Goal: Find specific page/section: Find specific page/section

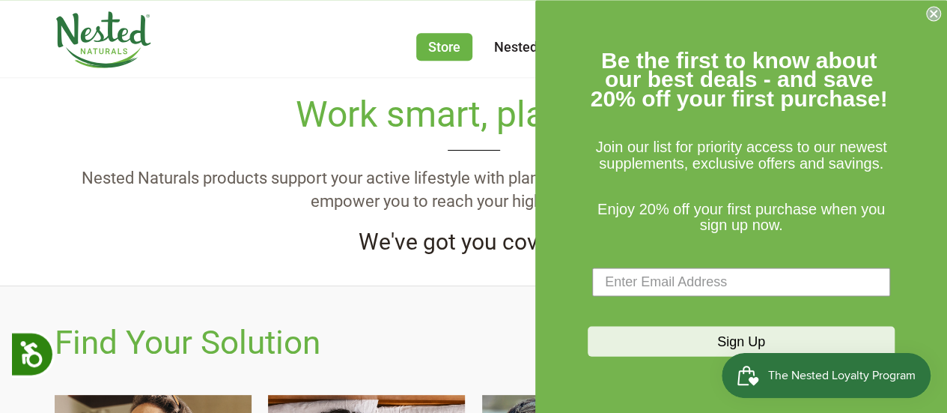
scroll to position [374, 0]
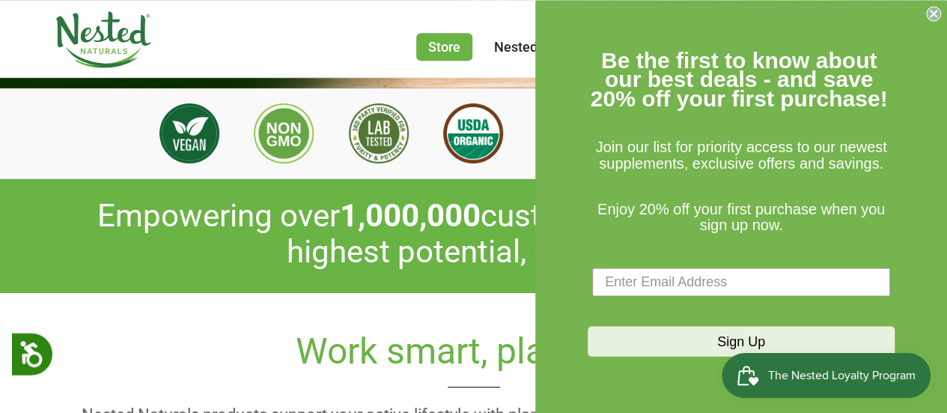
click at [936, 14] on circle "Close dialog" at bounding box center [934, 14] width 14 height 14
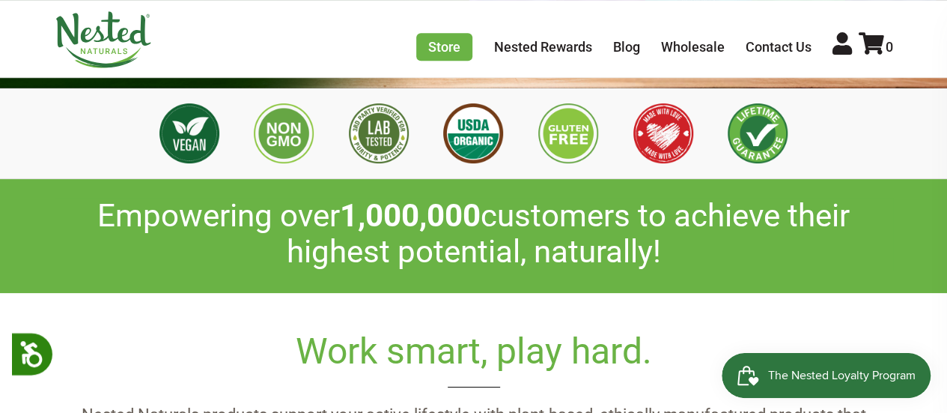
scroll to position [0, 526]
click at [686, 52] on link "Wholesale" at bounding box center [693, 47] width 64 height 16
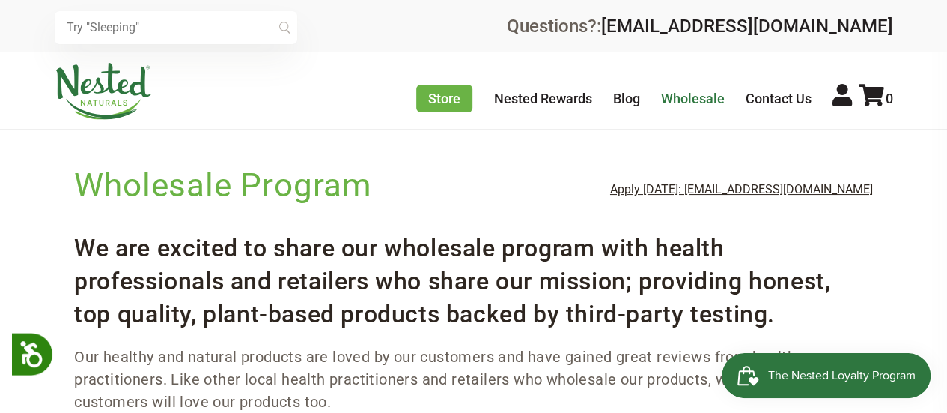
click at [678, 100] on link "Wholesale" at bounding box center [693, 99] width 64 height 16
